Goal: Transaction & Acquisition: Get a Quote

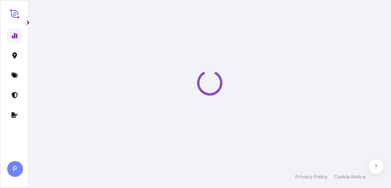
select select "2025"
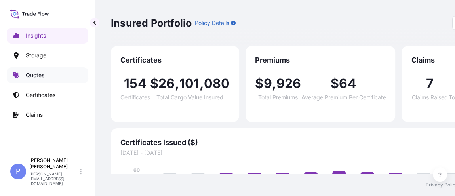
click at [37, 77] on p "Quotes" at bounding box center [35, 75] width 19 height 8
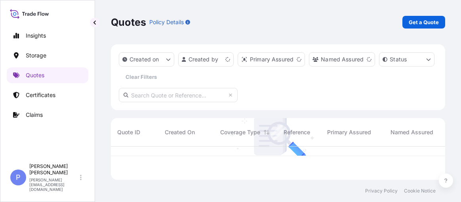
scroll to position [32, 328]
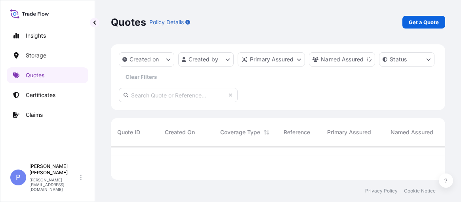
click at [367, 28] on div "Quotes Policy Details Get a Quote" at bounding box center [278, 22] width 334 height 13
click at [391, 24] on p "Get a Quote" at bounding box center [424, 22] width 30 height 8
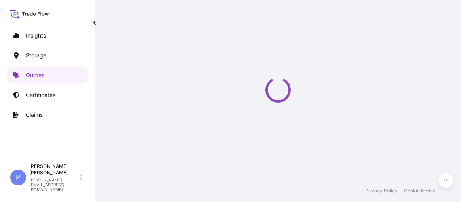
select select "Water"
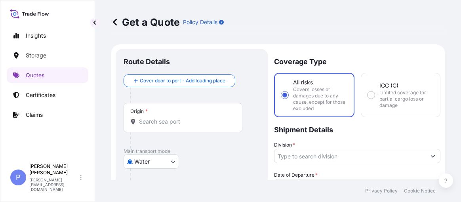
scroll to position [13, 0]
